Goal: Information Seeking & Learning: Compare options

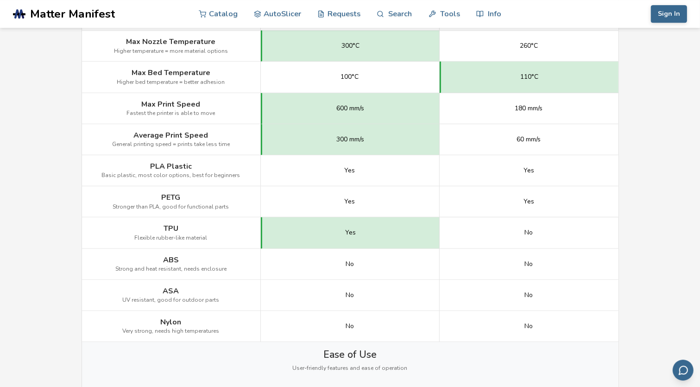
scroll to position [549, 0]
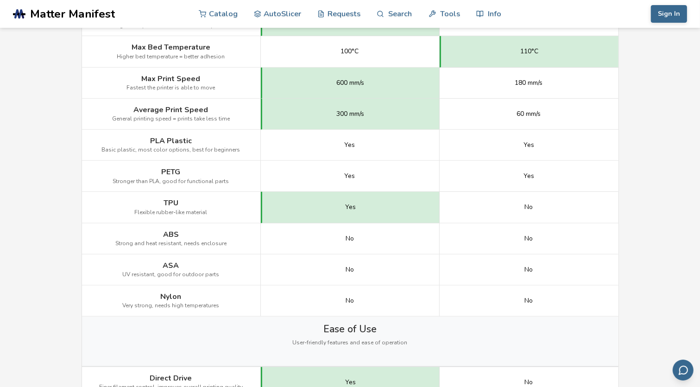
click at [460, 231] on div "No" at bounding box center [529, 238] width 179 height 31
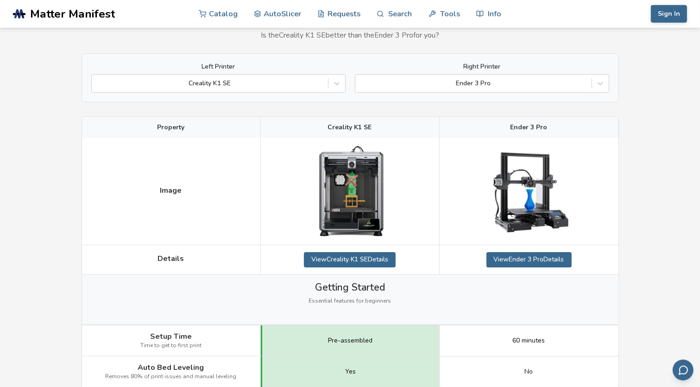
scroll to position [0, 0]
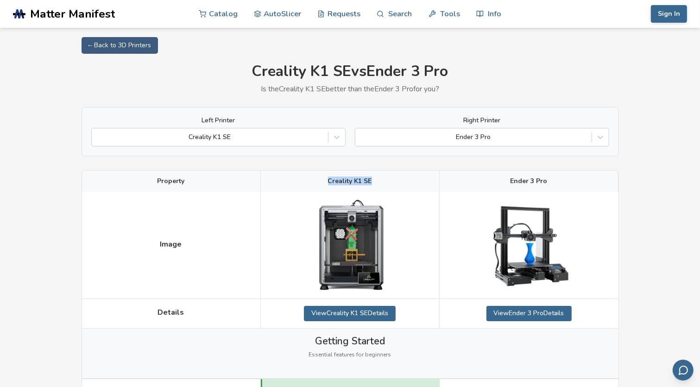
drag, startPoint x: 374, startPoint y: 183, endPoint x: 324, endPoint y: 184, distance: 50.1
click at [324, 184] on div "Creality K1 SE" at bounding box center [350, 180] width 179 height 21
copy span "Creality K1 SE"
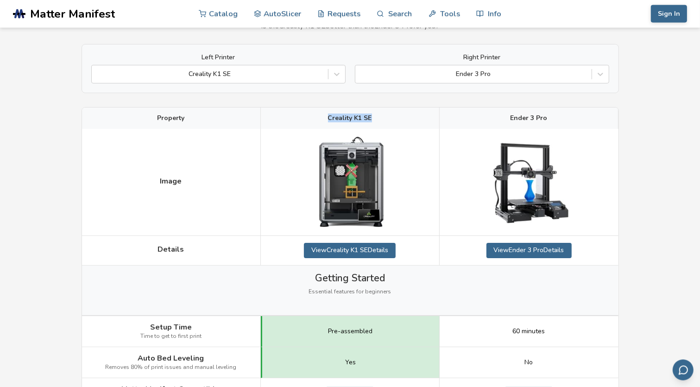
scroll to position [63, 0]
click at [456, 76] on div at bounding box center [473, 73] width 227 height 9
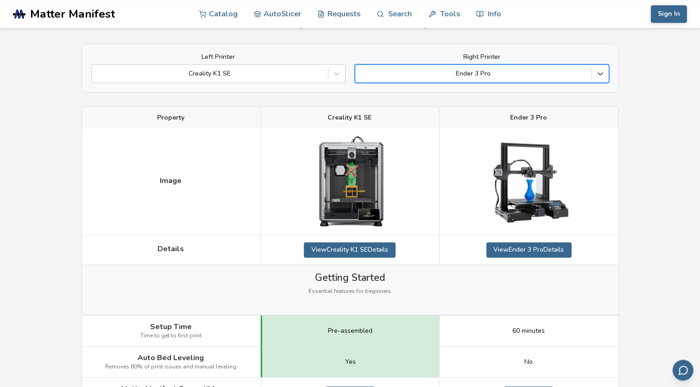
click at [531, 81] on div "Ender 3 Pro" at bounding box center [482, 73] width 254 height 19
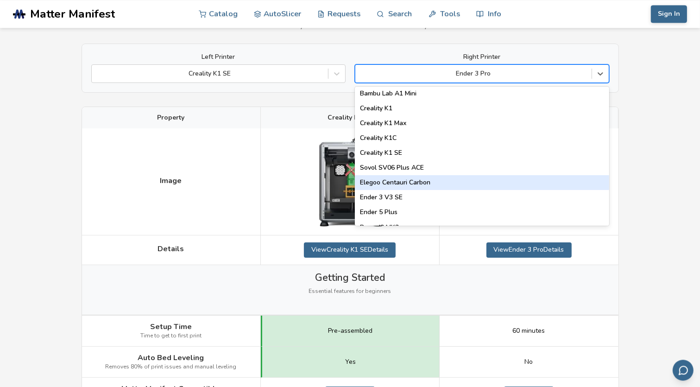
scroll to position [209, 0]
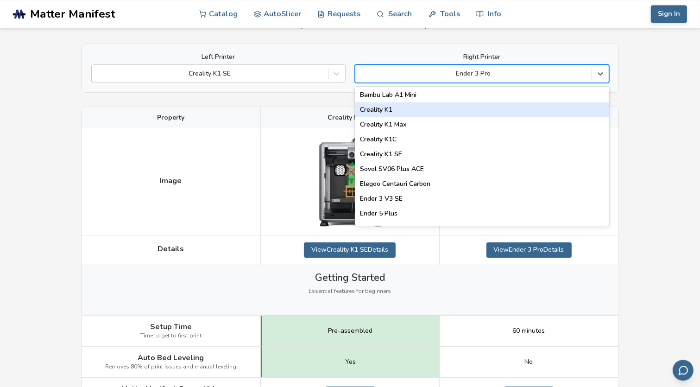
click at [490, 108] on div "Creality K1" at bounding box center [482, 109] width 254 height 15
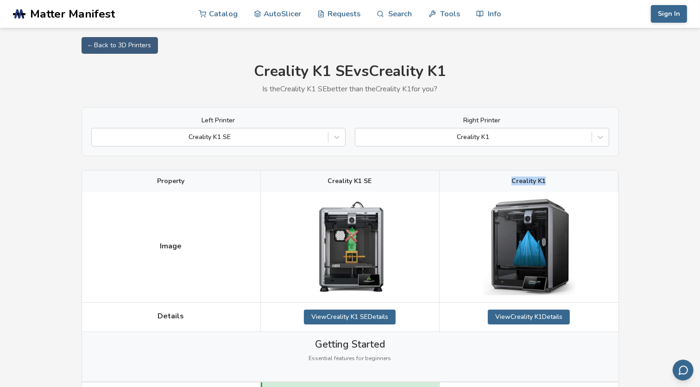
drag, startPoint x: 556, startPoint y: 180, endPoint x: 509, endPoint y: 176, distance: 47.4
click at [509, 176] on div "Creality K1" at bounding box center [529, 180] width 179 height 21
copy span "Creality K1"
click at [471, 138] on div at bounding box center [473, 137] width 227 height 9
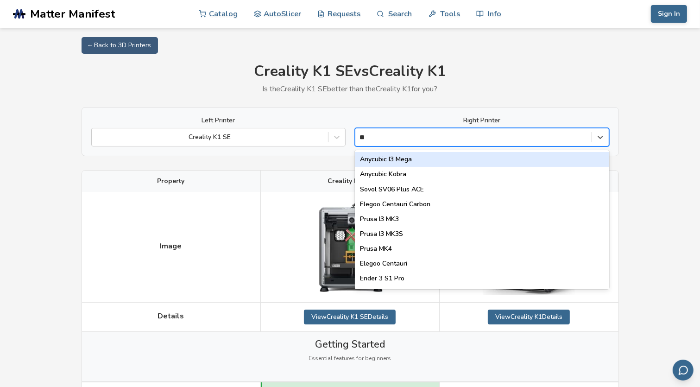
type input "***"
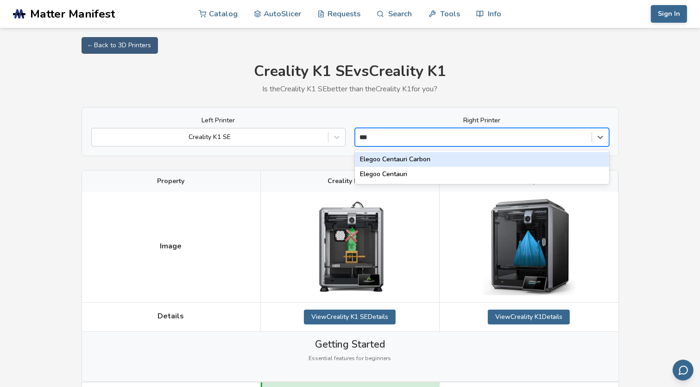
click at [443, 158] on div "Elegoo Centauri Carbon" at bounding box center [482, 159] width 254 height 15
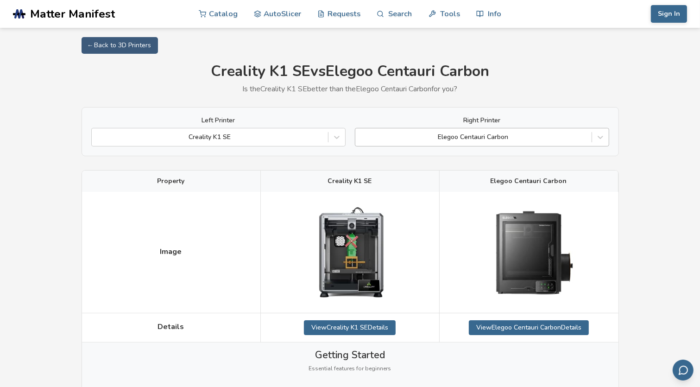
click at [485, 139] on div at bounding box center [473, 137] width 227 height 9
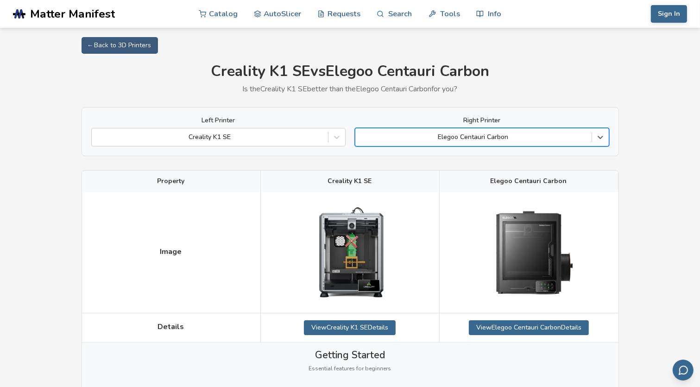
click at [485, 139] on div at bounding box center [473, 137] width 227 height 9
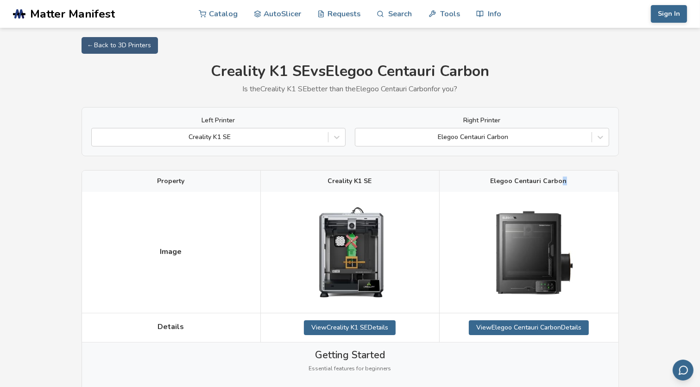
click at [561, 180] on span "Elegoo Centauri Carbon" at bounding box center [529, 180] width 76 height 7
click at [565, 180] on div "Elegoo Centauri Carbon" at bounding box center [529, 180] width 179 height 21
drag, startPoint x: 566, startPoint y: 180, endPoint x: 518, endPoint y: 181, distance: 48.2
click at [518, 181] on div "Elegoo Centauri Carbon" at bounding box center [529, 180] width 179 height 21
copy span "Centauri Carbon"
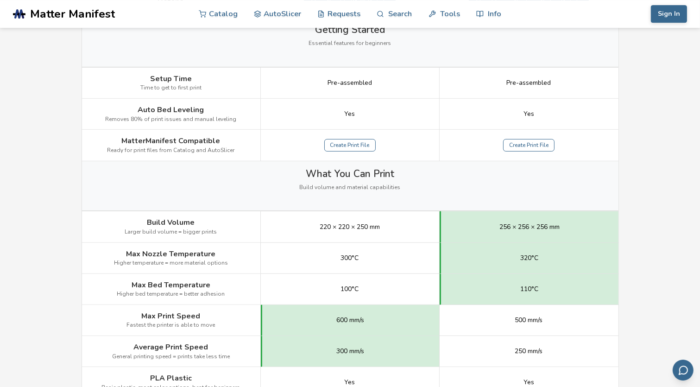
scroll to position [327, 0]
